Goal: Contribute content: Contribute content

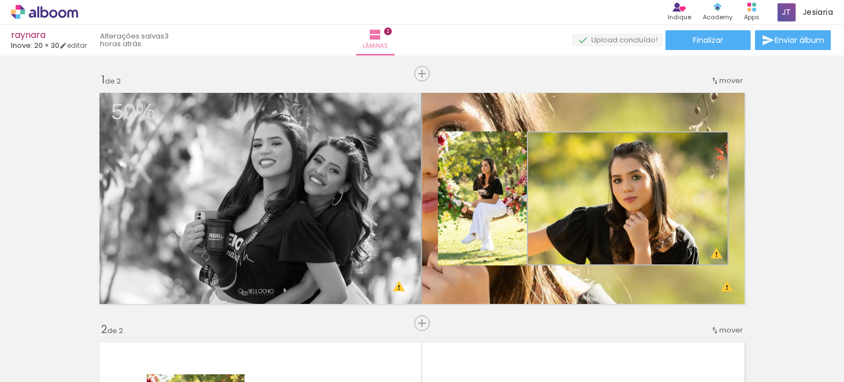
scroll to position [10429, 0]
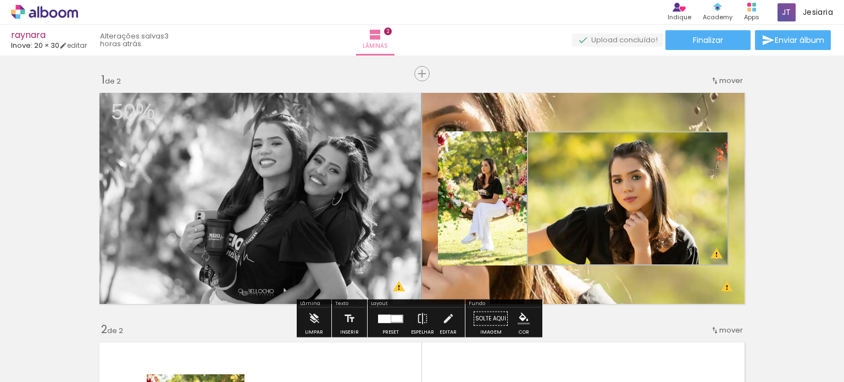
click at [92, 323] on iron-icon at bounding box center [86, 323] width 12 height 12
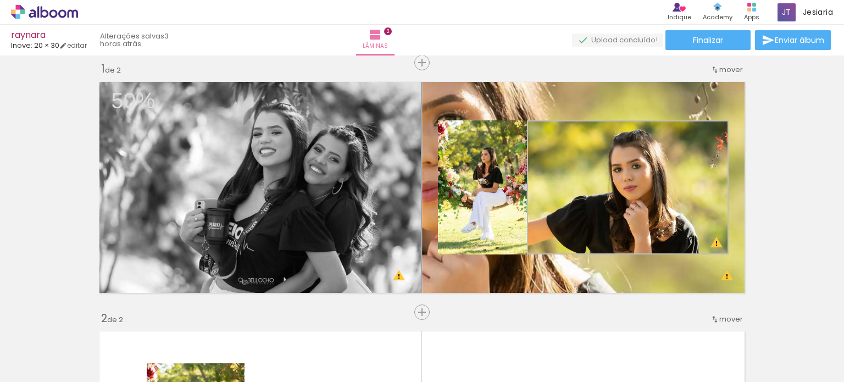
scroll to position [14, 0]
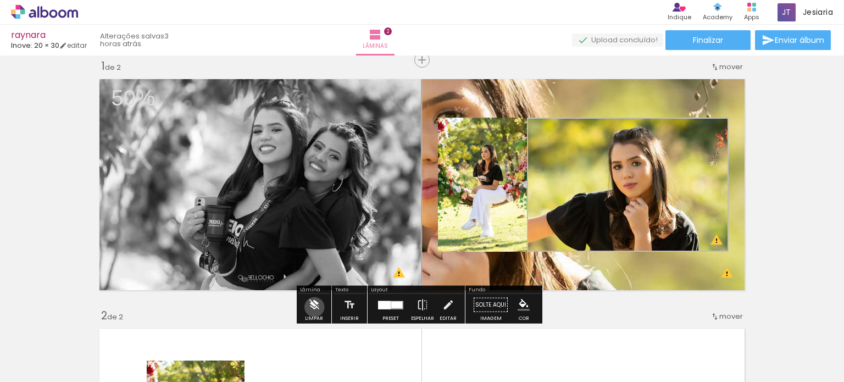
click at [314, 307] on iron-icon at bounding box center [314, 305] width 12 height 22
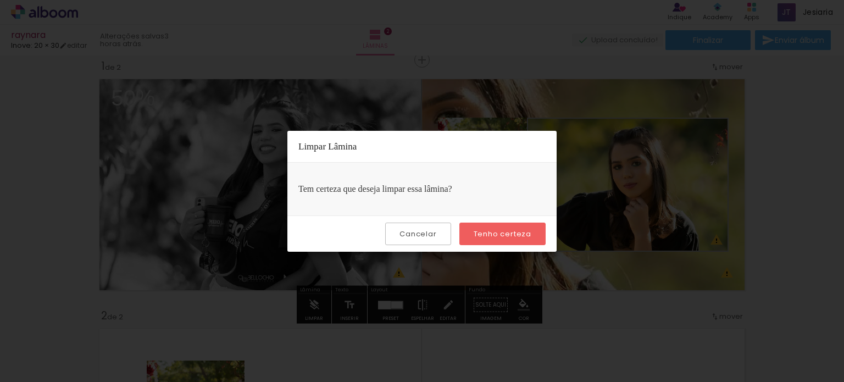
click at [0, 0] on slot "Tenho certeza" at bounding box center [0, 0] width 0 height 0
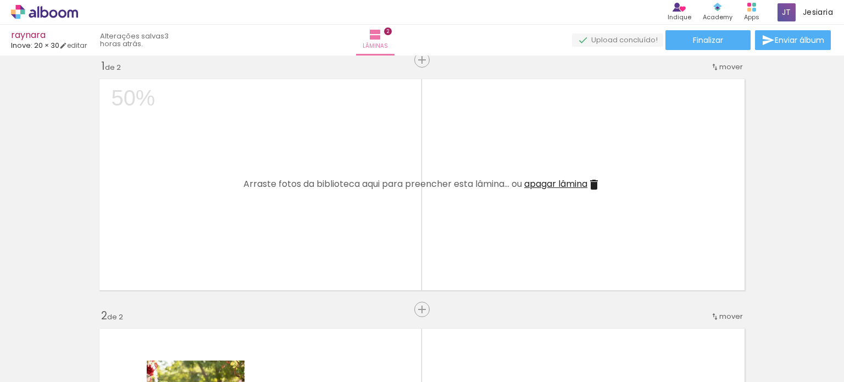
click at [502, 230] on quentale-layouter at bounding box center [422, 185] width 656 height 222
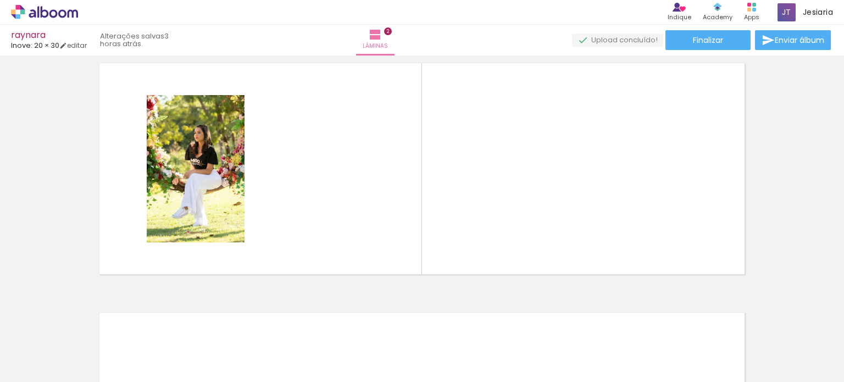
scroll to position [280, 0]
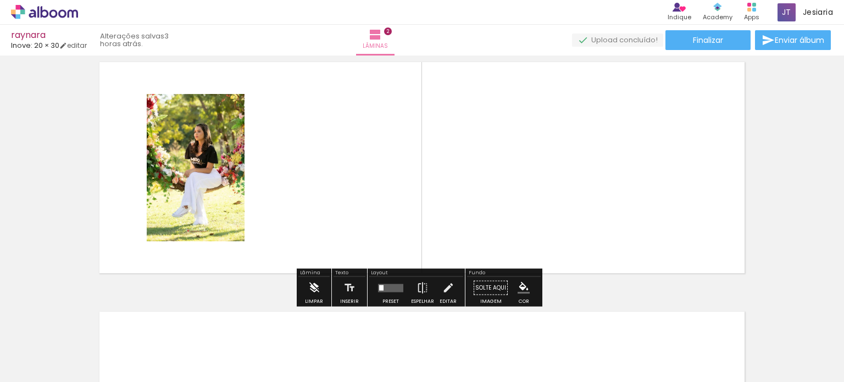
click at [313, 292] on iron-icon at bounding box center [314, 288] width 12 height 22
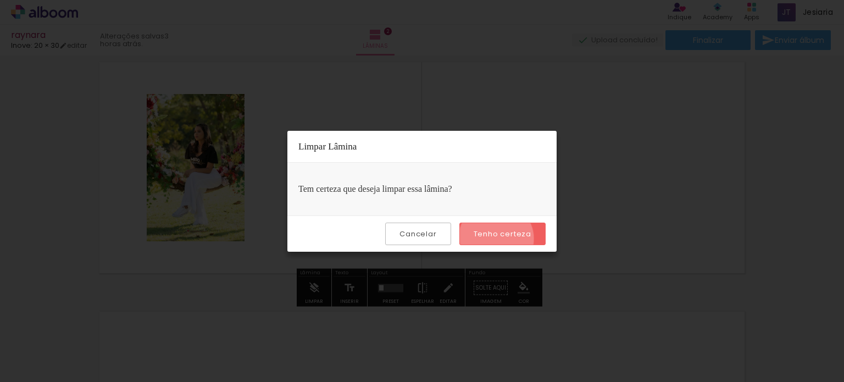
click at [498, 239] on paper-button "Tenho certeza" at bounding box center [503, 234] width 86 height 23
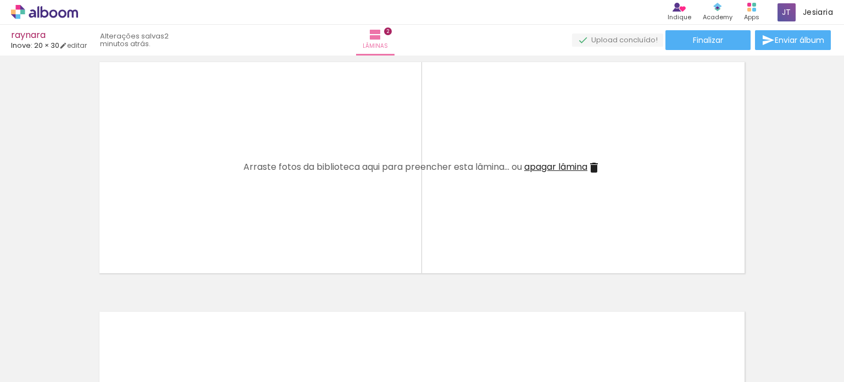
click at [90, 327] on iron-icon at bounding box center [86, 323] width 12 height 12
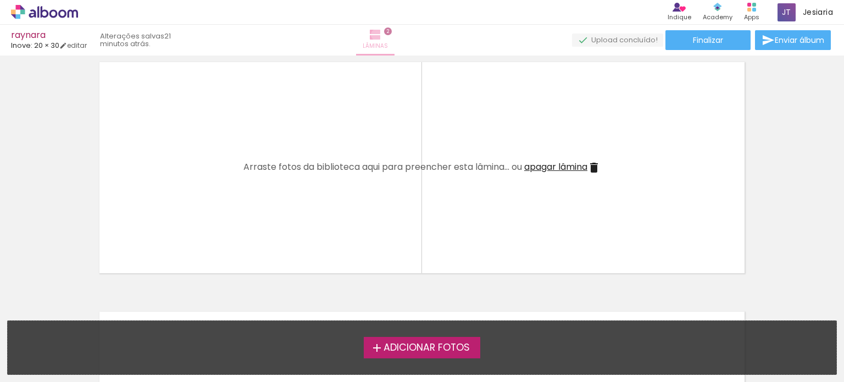
click at [382, 35] on iron-icon at bounding box center [375, 34] width 13 height 13
click at [454, 343] on span "Adicionar Fotos" at bounding box center [427, 348] width 86 height 10
click at [0, 0] on input "file" at bounding box center [0, 0] width 0 height 0
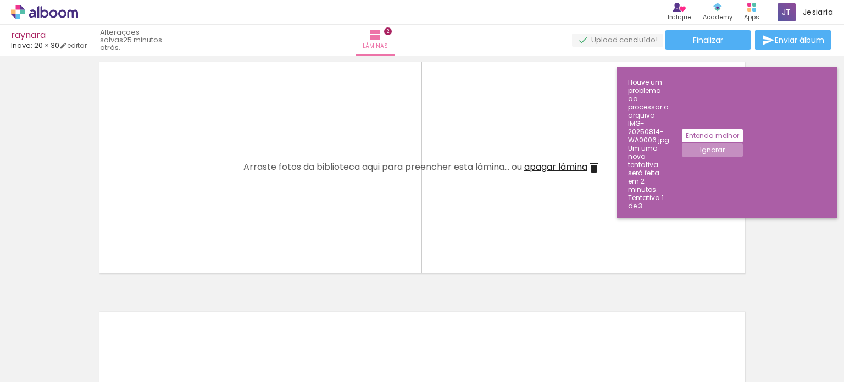
click at [0, 0] on slot "Ignorar" at bounding box center [0, 0] width 0 height 0
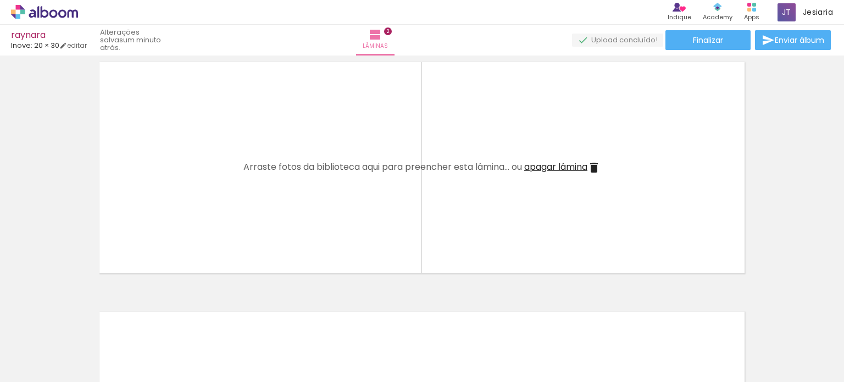
click at [52, 361] on span "Adicionar Fotos" at bounding box center [39, 367] width 33 height 12
click at [0, 0] on input "file" at bounding box center [0, 0] width 0 height 0
click at [90, 340] on iron-horizontal-list at bounding box center [79, 347] width 22 height 69
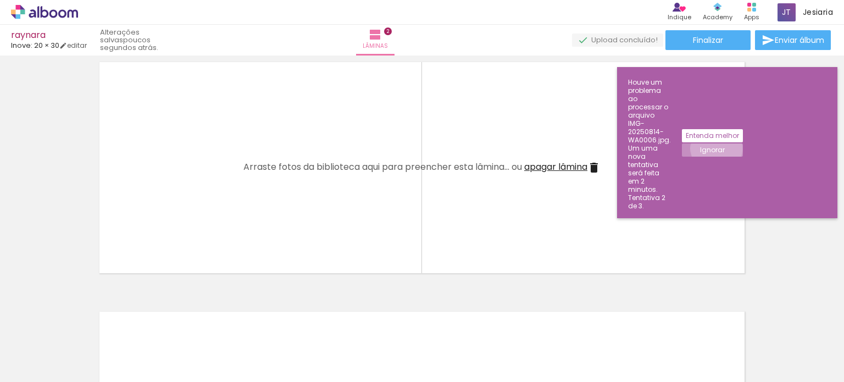
click at [0, 0] on slot "Ignorar" at bounding box center [0, 0] width 0 height 0
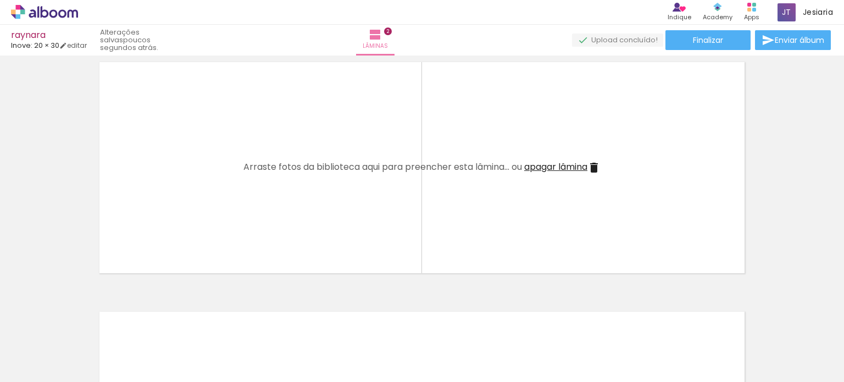
click at [90, 320] on iron-horizontal-list at bounding box center [79, 347] width 22 height 69
click at [90, 322] on iron-horizontal-list at bounding box center [79, 347] width 22 height 69
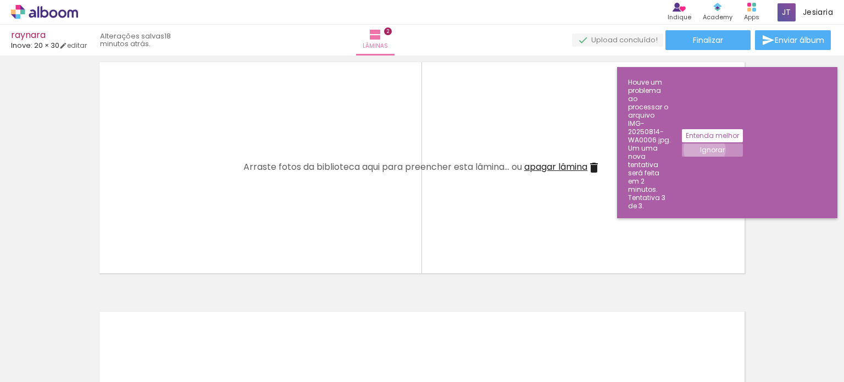
click at [0, 0] on slot "Ignorar" at bounding box center [0, 0] width 0 height 0
